Goal: Task Accomplishment & Management: Complete application form

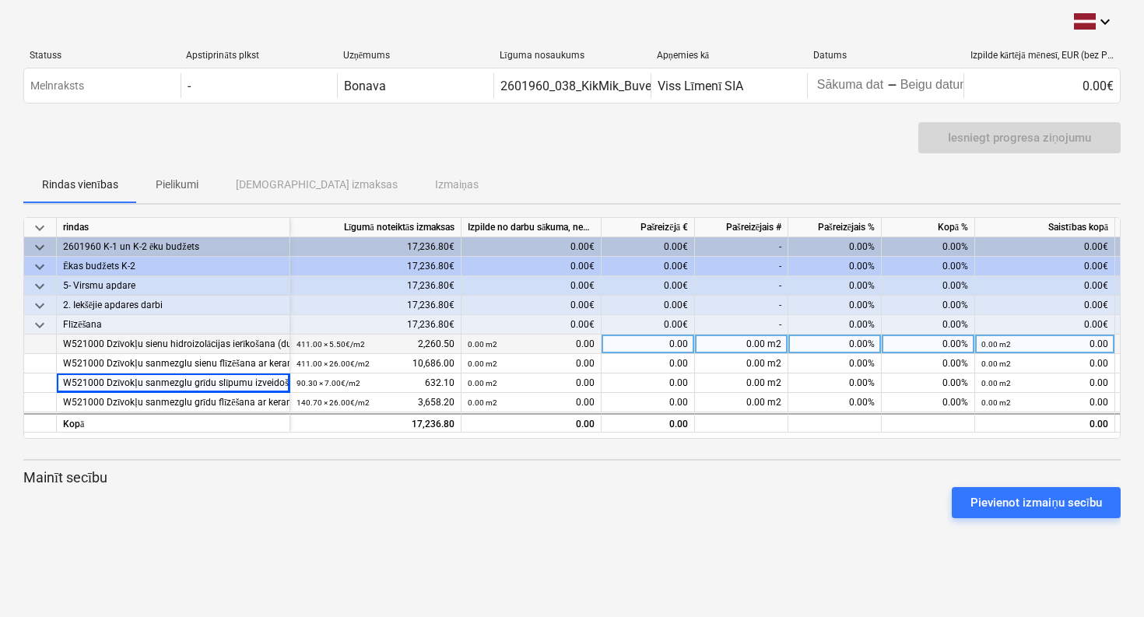
click at [100, 345] on div "W521000 Dzīvokļu sienu hidroizolācijas ierīkošana (dušas zonās)(darbs)" at bounding box center [173, 344] width 220 height 19
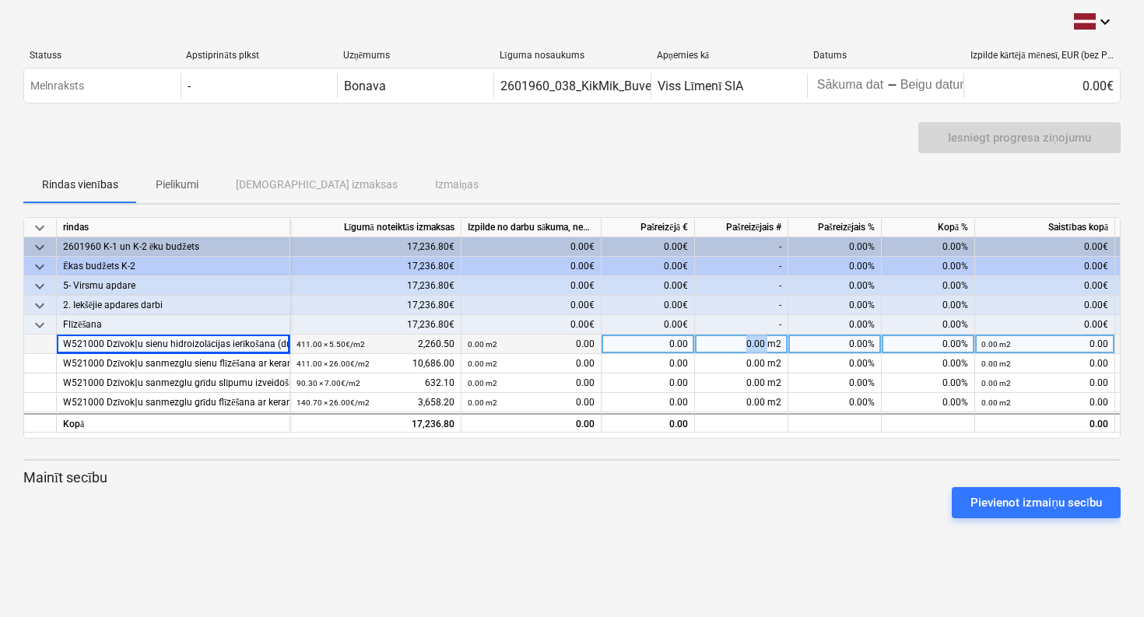
drag, startPoint x: 744, startPoint y: 342, endPoint x: 770, endPoint y: 344, distance: 25.7
click at [770, 344] on div "0.00 m2" at bounding box center [741, 344] width 93 height 19
type input "141"
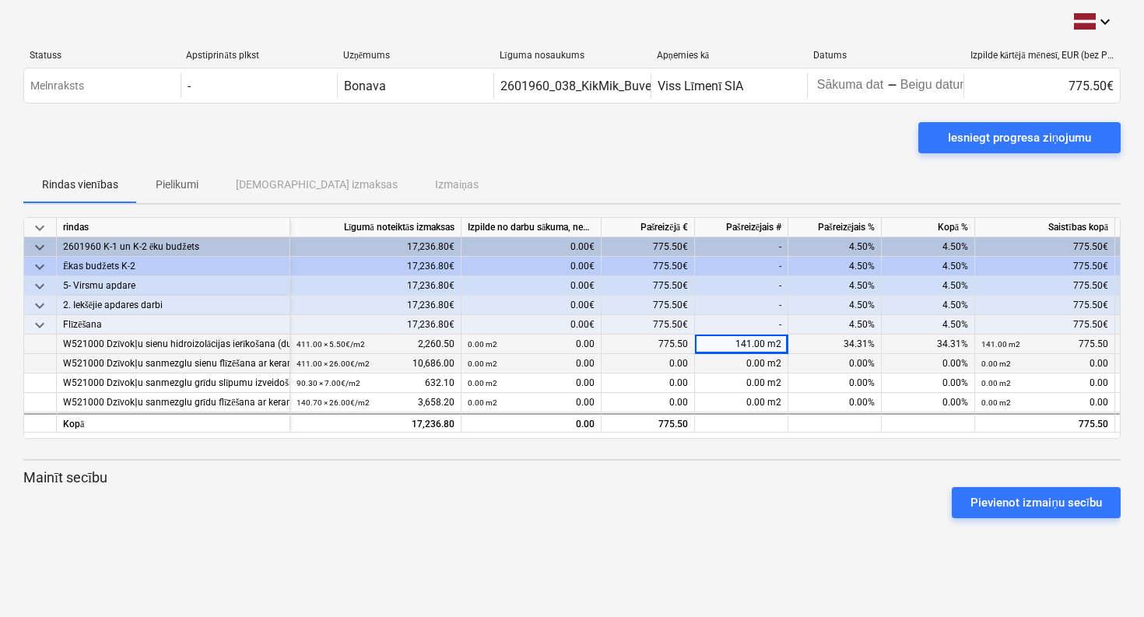
click at [742, 368] on div "0.00 m2" at bounding box center [741, 363] width 93 height 19
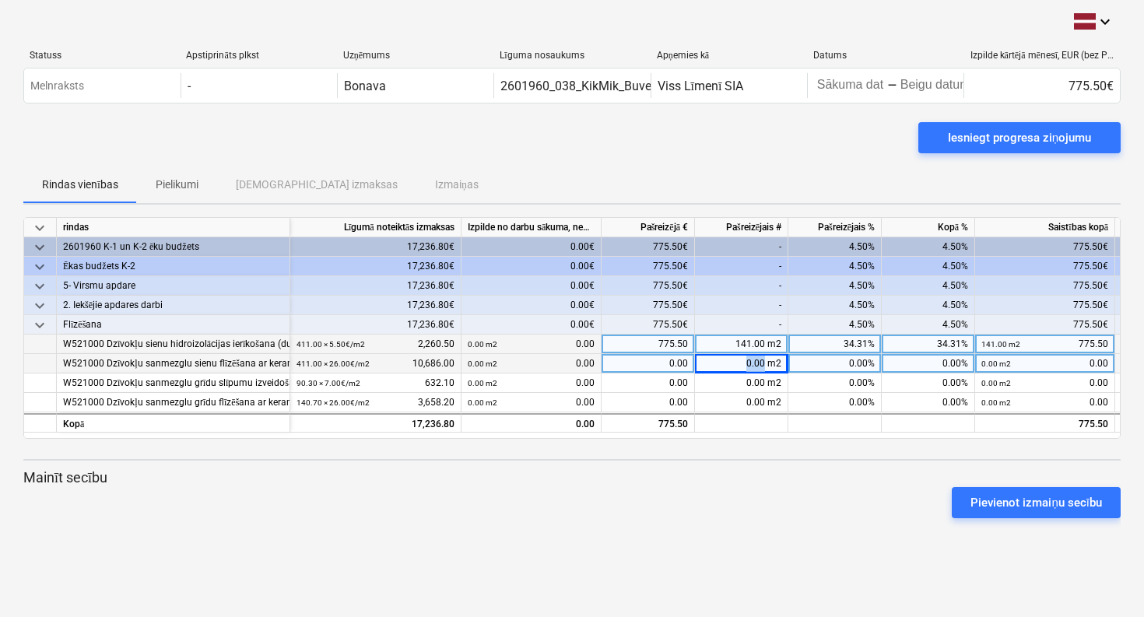
drag, startPoint x: 747, startPoint y: 360, endPoint x: 765, endPoint y: 366, distance: 18.7
click at [765, 366] on div "0.00 m2" at bounding box center [741, 363] width 93 height 19
type input "141"
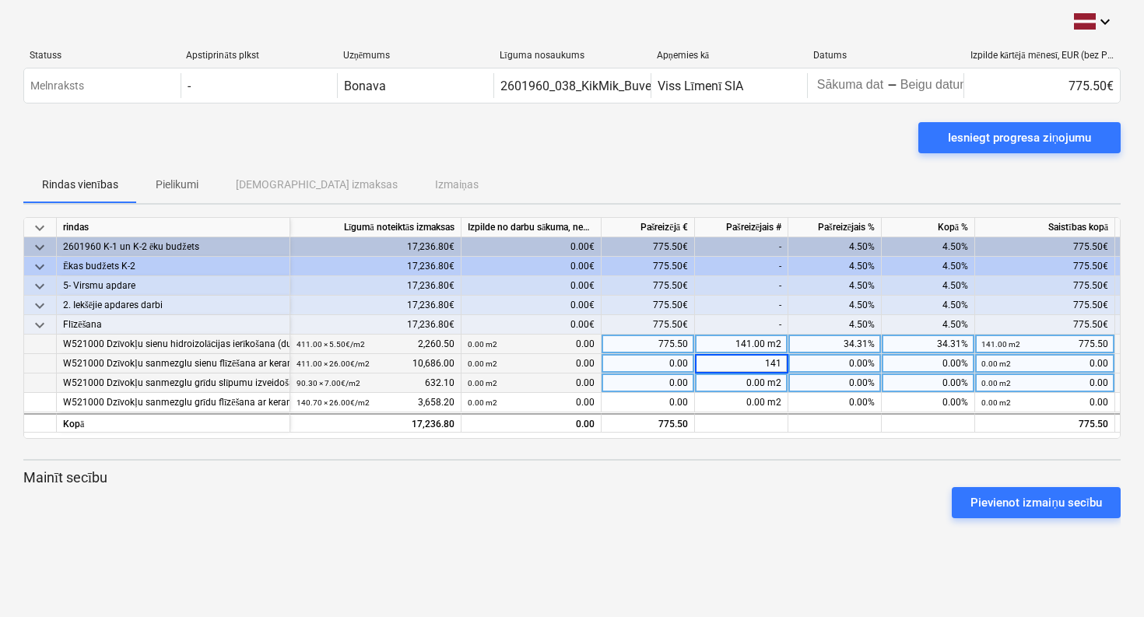
click at [761, 385] on div "0.00 m2" at bounding box center [741, 383] width 93 height 19
drag, startPoint x: 745, startPoint y: 385, endPoint x: 766, endPoint y: 382, distance: 22.0
click at [766, 382] on div "0.00 m2" at bounding box center [741, 383] width 93 height 19
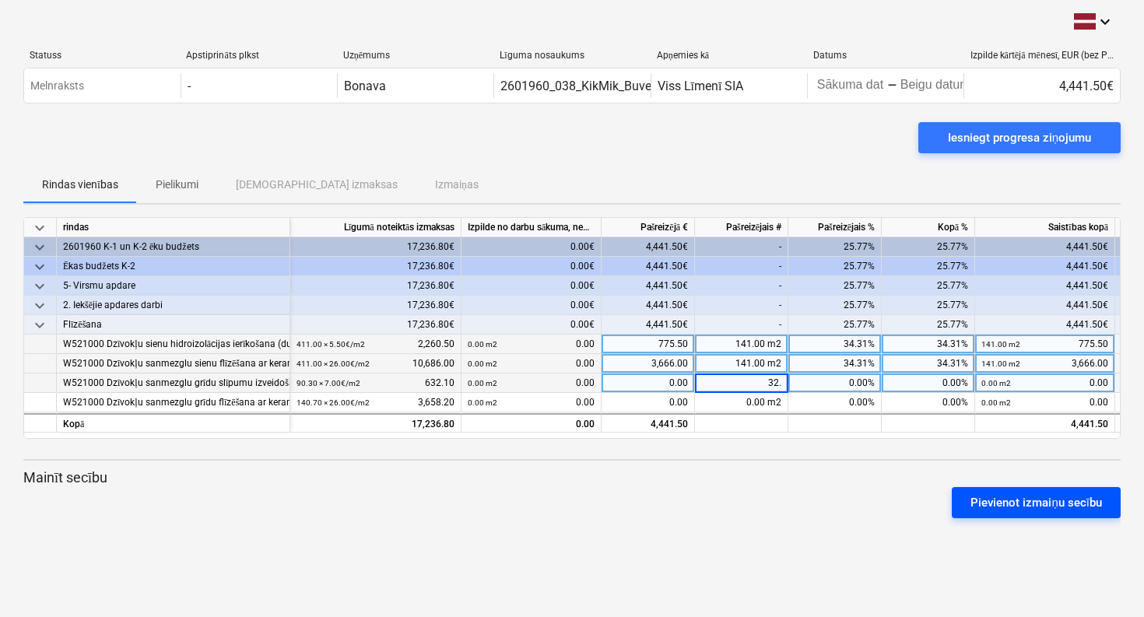
type input "32.5"
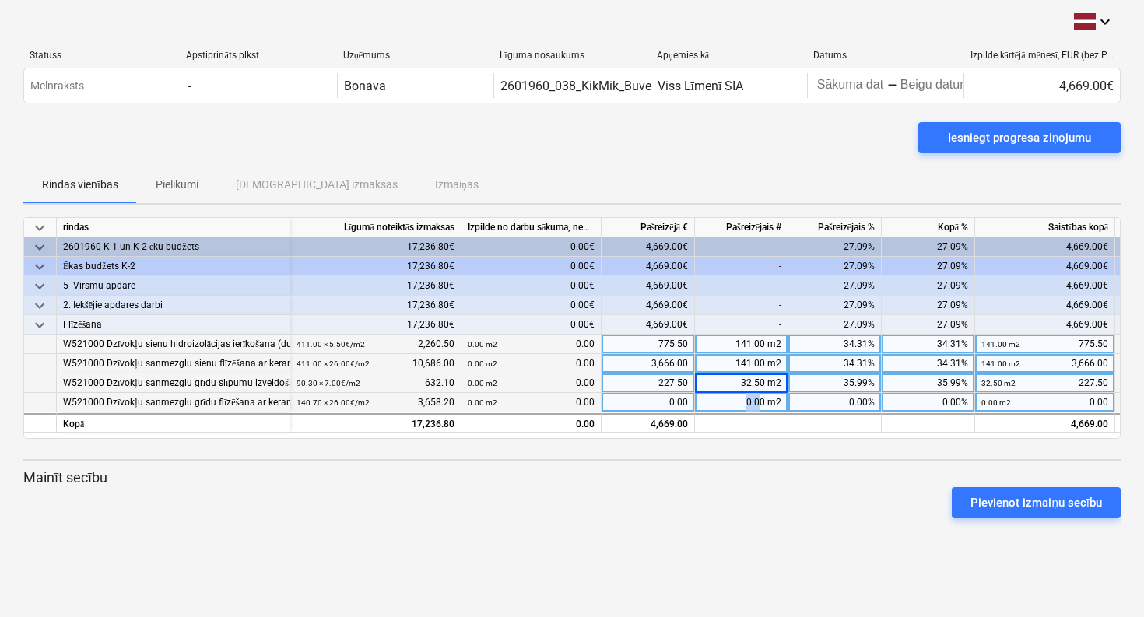
drag, startPoint x: 744, startPoint y: 402, endPoint x: 763, endPoint y: 402, distance: 18.7
click at [763, 402] on div "0.00 m2" at bounding box center [741, 402] width 93 height 19
click at [765, 403] on input at bounding box center [741, 402] width 93 height 19
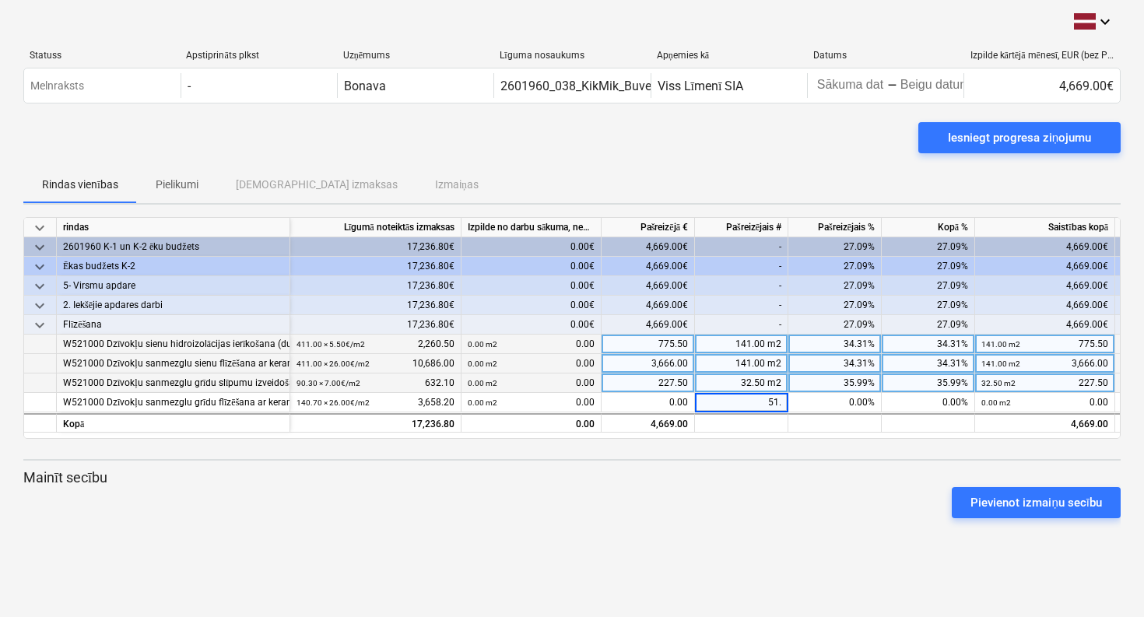
type input "51.3"
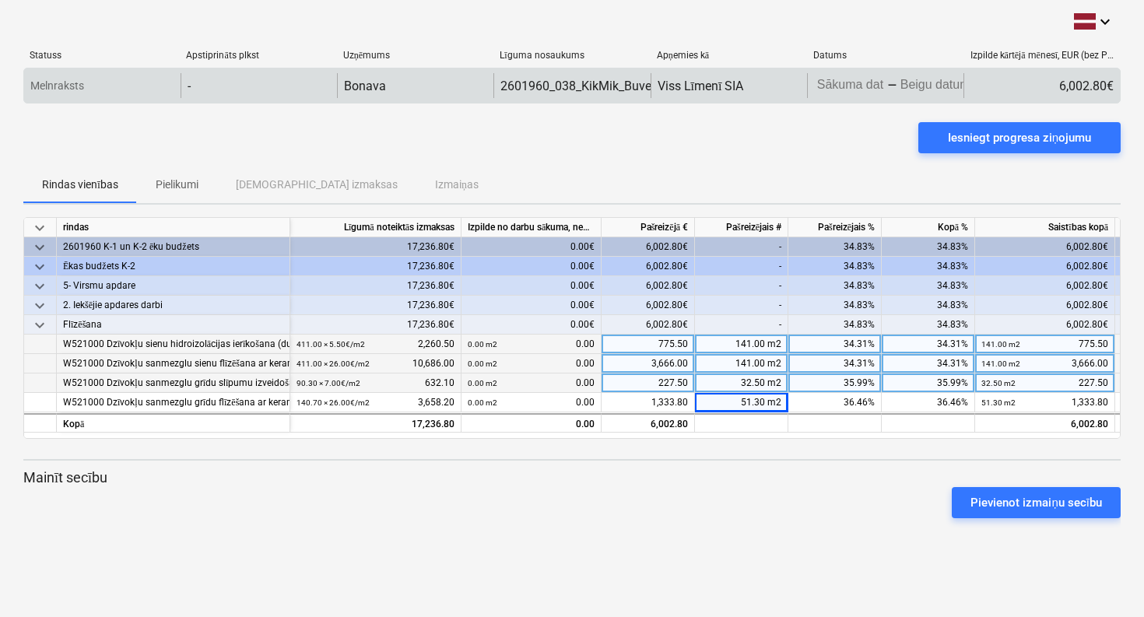
click at [844, 91] on body "keyboard_arrow_down Statuss Apstiprināts plkst Uzņēmums Līguma nosaukums Apņemi…" at bounding box center [572, 308] width 1144 height 617
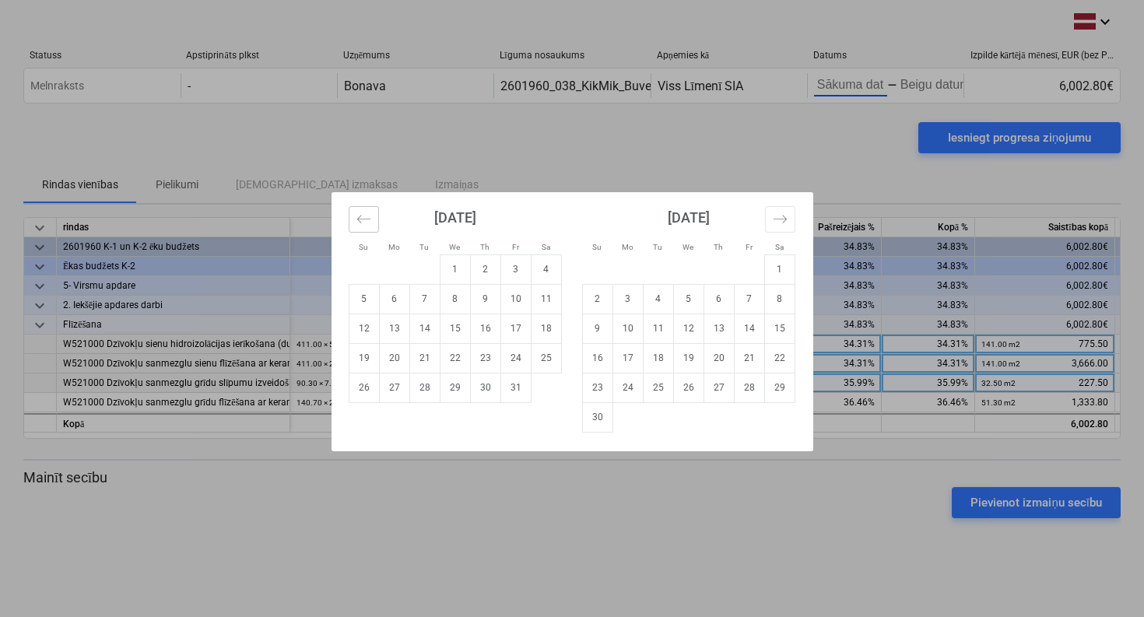
click at [367, 215] on icon "Move backward to switch to the previous month." at bounding box center [363, 219] width 15 height 15
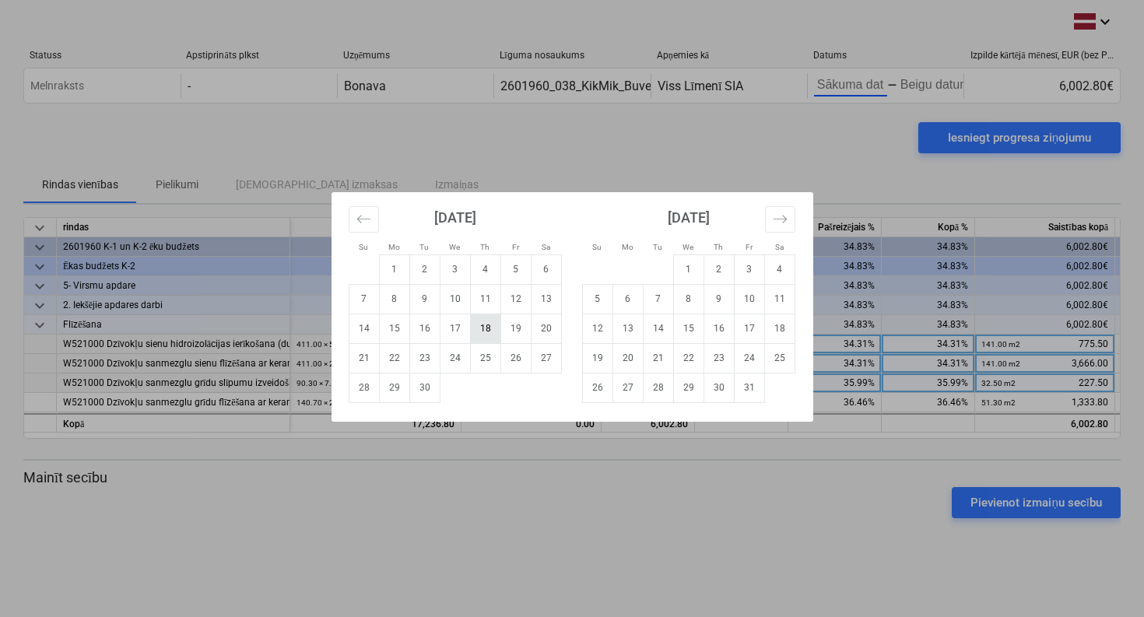
click at [481, 328] on td "18" at bounding box center [485, 329] width 30 height 30
type input "[DATE]"
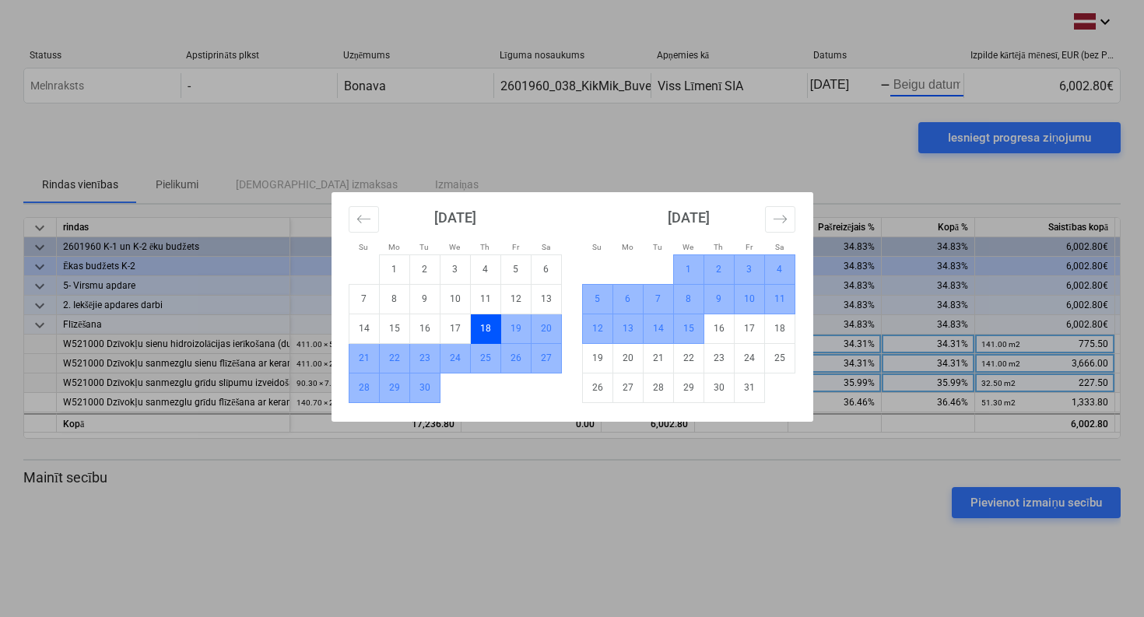
click at [690, 329] on td "15" at bounding box center [688, 329] width 30 height 30
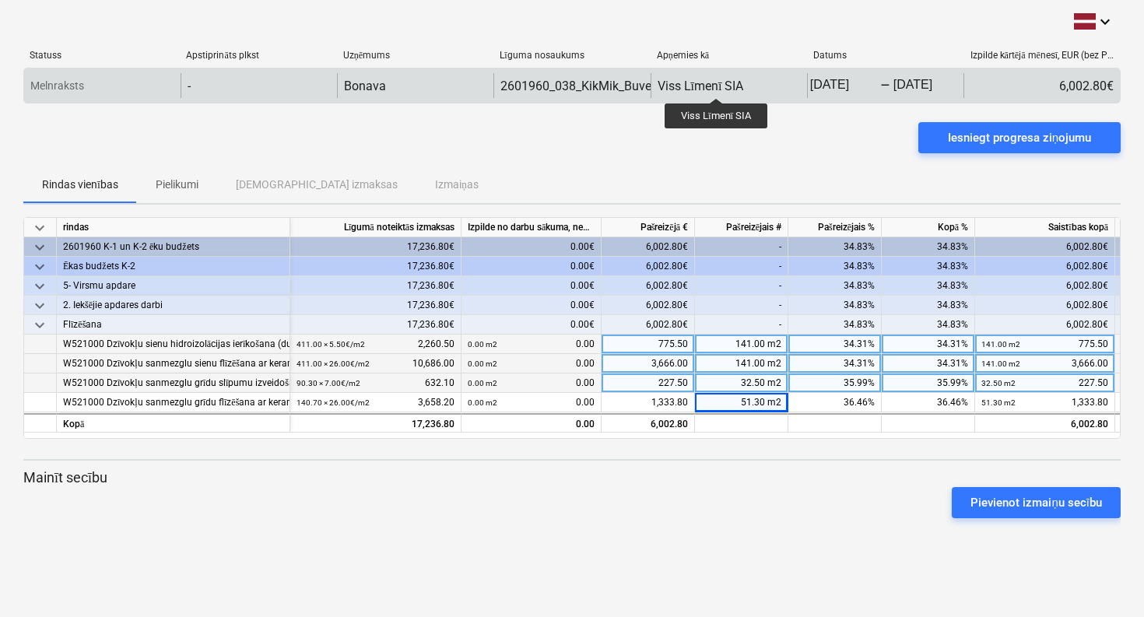
click at [716, 84] on div "Viss Līmenī SIA" at bounding box center [701, 86] width 86 height 15
click at [741, 87] on div "Viss Līmenī SIA" at bounding box center [701, 86] width 86 height 15
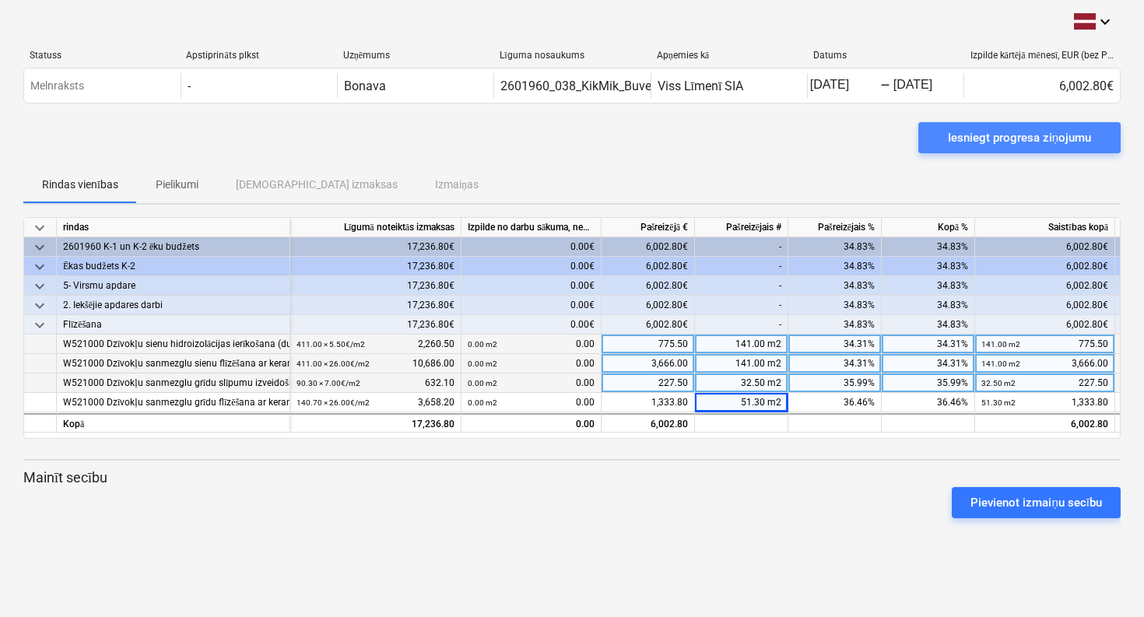
click at [1029, 141] on div "Iesniegt progresa ziņojumu" at bounding box center [1019, 138] width 143 height 20
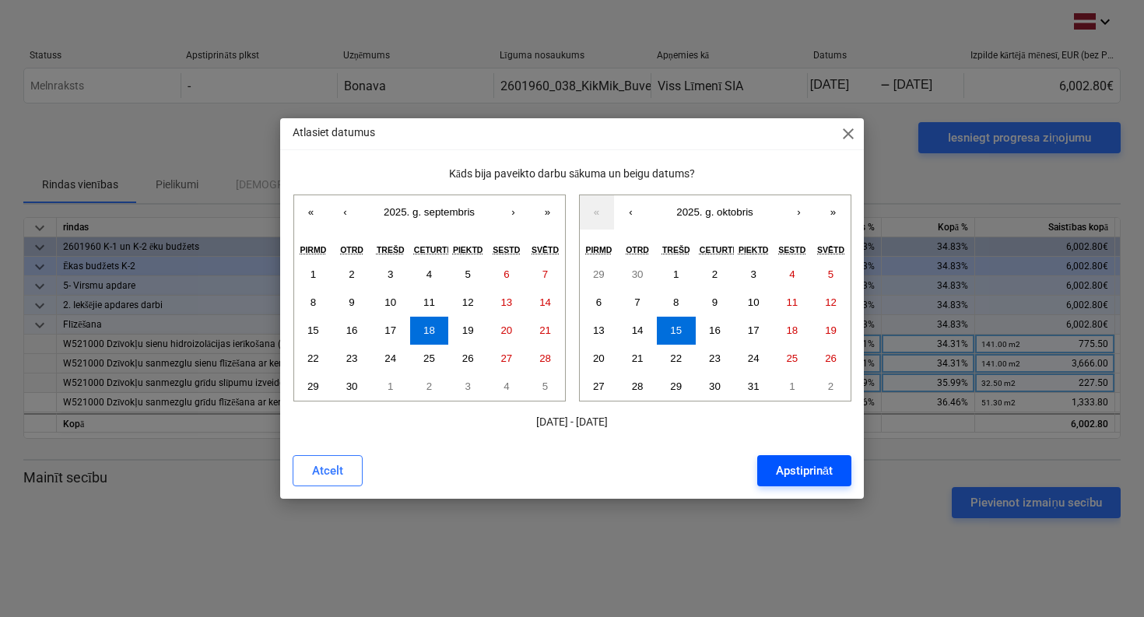
click at [819, 473] on div "Apstiprināt" at bounding box center [804, 471] width 57 height 20
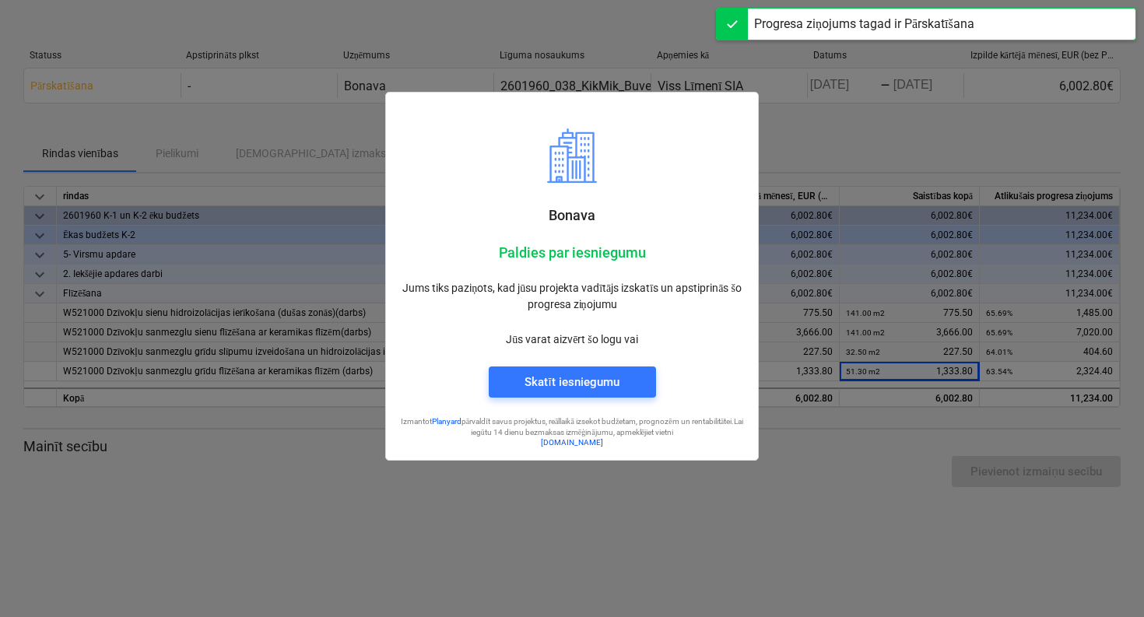
click at [904, 129] on div at bounding box center [572, 308] width 1144 height 617
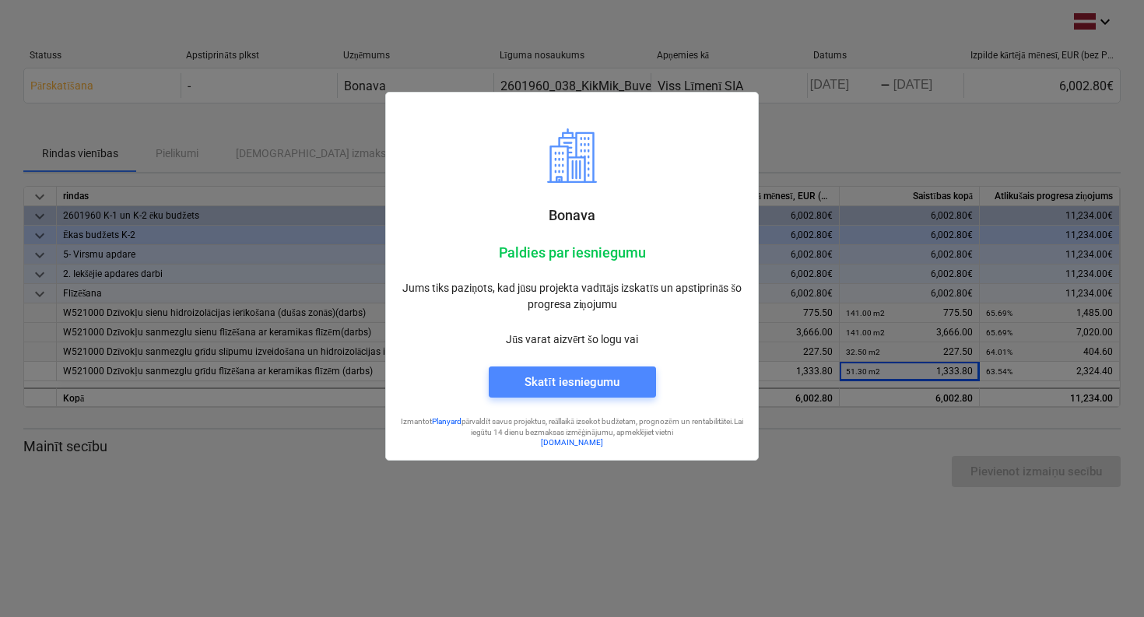
click at [606, 378] on div "Skatīt iesniegumu" at bounding box center [571, 382] width 94 height 20
